Goal: Information Seeking & Learning: Check status

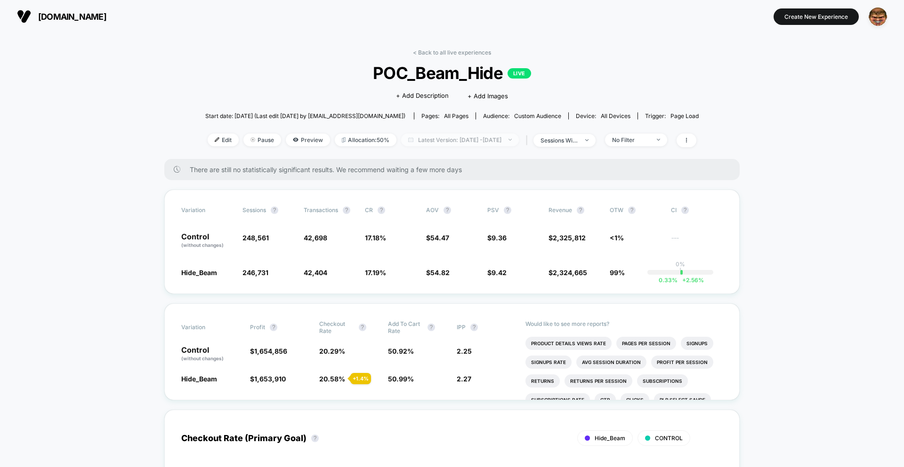
click at [503, 145] on span "Latest Version: [DATE] - [DATE]" at bounding box center [460, 140] width 118 height 13
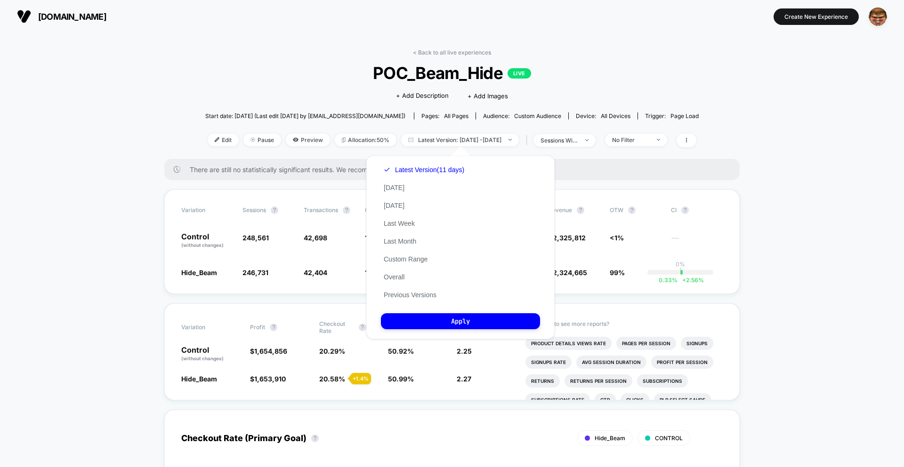
click at [635, 161] on div "There are still no statistically significant results. We recommend waiting a fe…" at bounding box center [451, 169] width 575 height 21
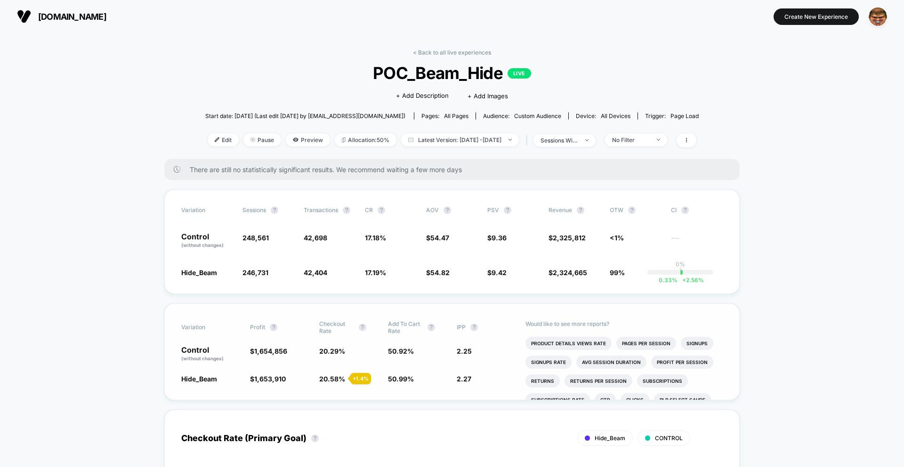
drag, startPoint x: 335, startPoint y: 378, endPoint x: 334, endPoint y: 348, distance: 29.7
click at [335, 377] on span "20.58 %" at bounding box center [332, 379] width 26 height 8
click at [414, 230] on div "Variation Sessions ? Transactions ? CR ? AOV ? PSV ? Revenue ? OTW ? CI ? Contr…" at bounding box center [451, 242] width 575 height 105
click at [446, 167] on span "There are still no statistically significant results. We recommend waiting a fe…" at bounding box center [455, 170] width 531 height 8
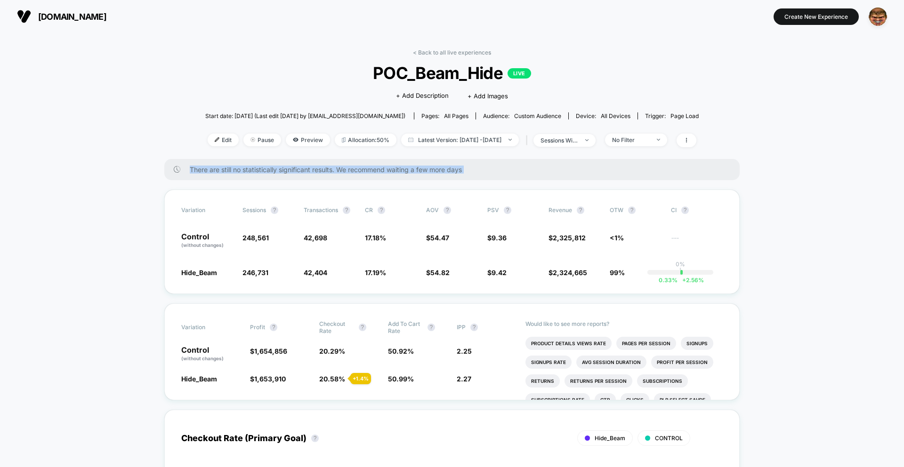
click at [446, 167] on span "There are still no statistically significant results. We recommend waiting a fe…" at bounding box center [455, 170] width 531 height 8
click at [440, 144] on span "Latest Version: [DATE] - [DATE]" at bounding box center [460, 140] width 118 height 13
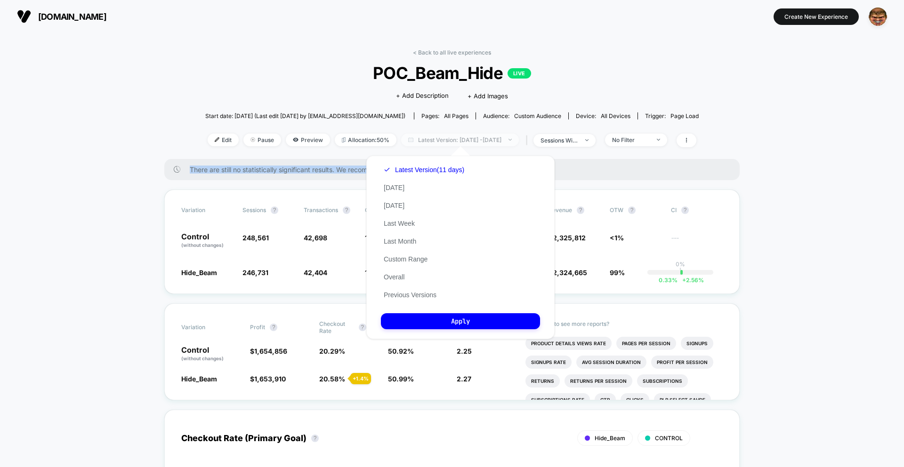
click at [440, 144] on span "Latest Version: [DATE] - [DATE]" at bounding box center [460, 140] width 118 height 13
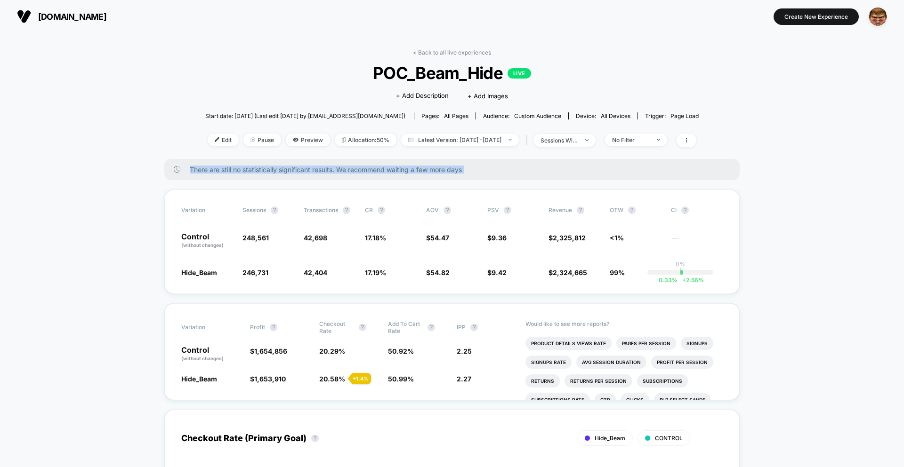
click at [336, 166] on span "There are still no statistically significant results. We recommend waiting a fe…" at bounding box center [455, 170] width 531 height 8
click at [385, 191] on div "Variation Sessions ? Transactions ? CR ? AOV ? PSV ? Revenue ? OTW ? CI ? Contr…" at bounding box center [451, 242] width 575 height 105
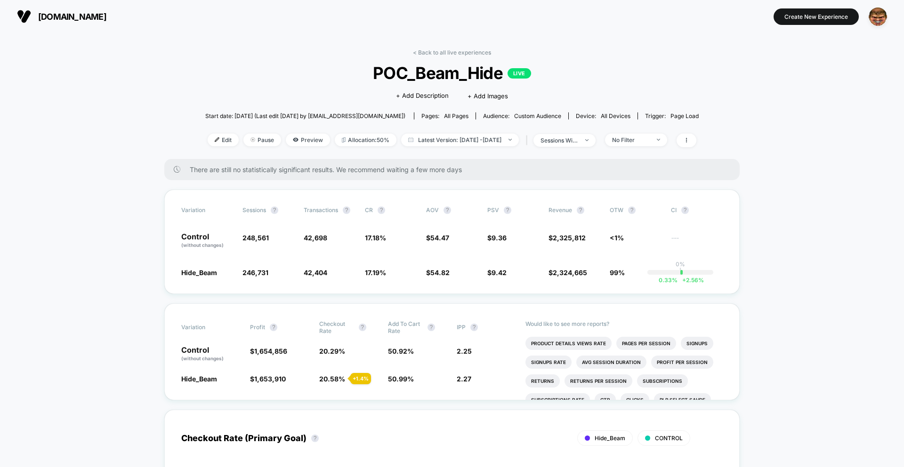
click at [356, 170] on span "There are still no statistically significant results. We recommend waiting a fe…" at bounding box center [455, 170] width 531 height 8
click at [333, 169] on span "There are still no statistically significant results. We recommend waiting a fe…" at bounding box center [455, 170] width 531 height 8
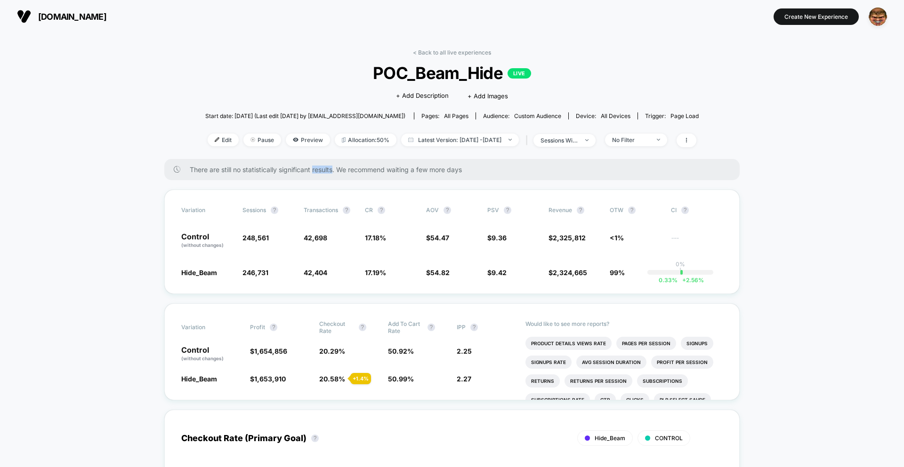
click at [333, 169] on span "There are still no statistically significant results. We recommend waiting a fe…" at bounding box center [455, 170] width 531 height 8
click at [373, 277] on div "Variation Sessions ? Transactions ? CR ? AOV ? PSV ? Revenue ? OTW ? CI ? Contr…" at bounding box center [451, 242] width 575 height 105
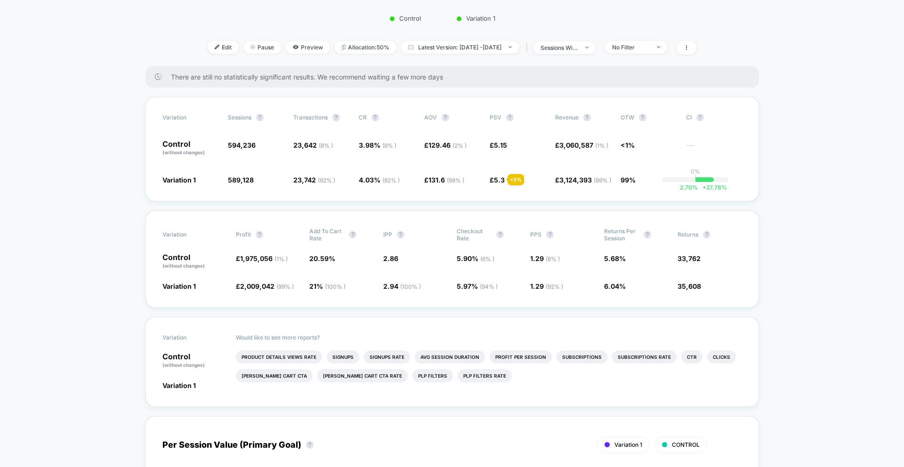
scroll to position [148, 0]
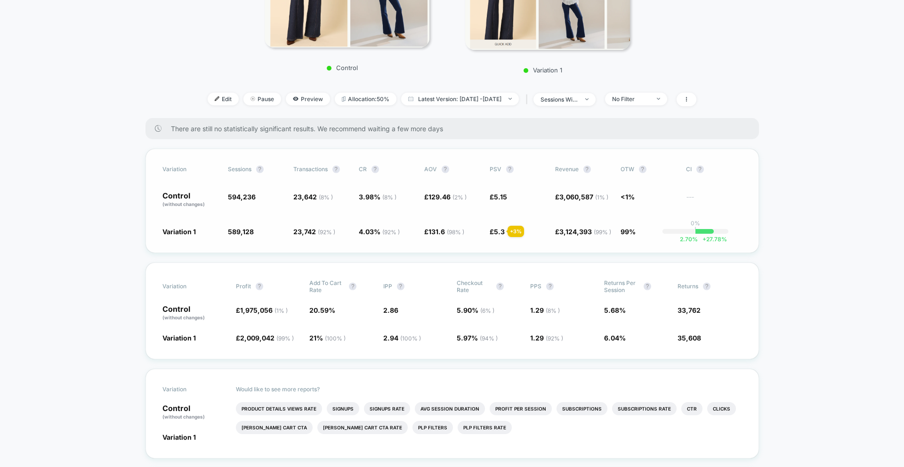
scroll to position [203, 0]
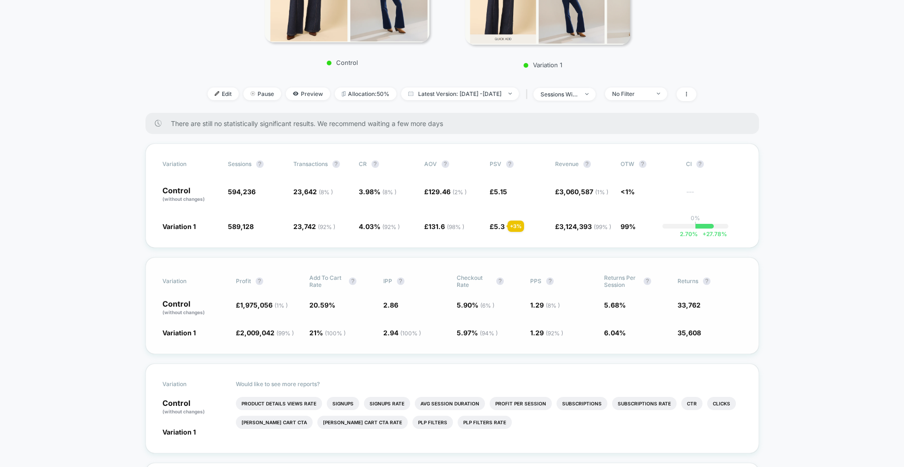
click at [509, 316] on span "5.90 % ( 6 % )" at bounding box center [489, 308] width 64 height 16
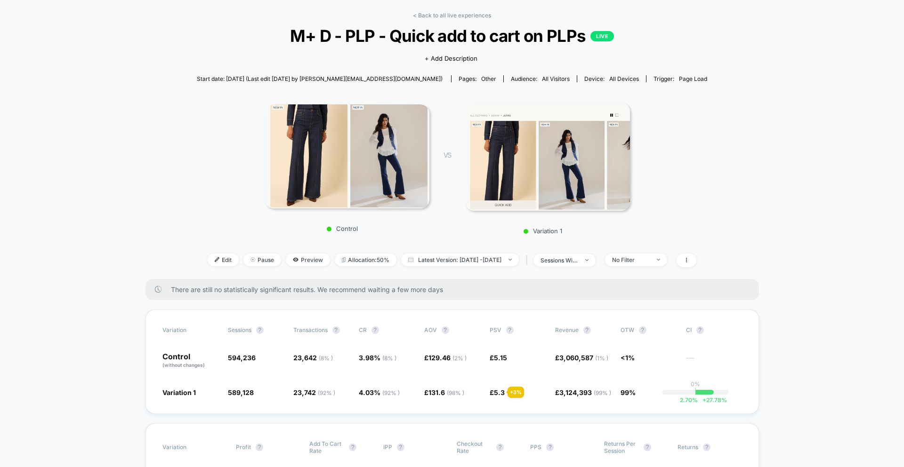
scroll to position [0, 0]
